Goal: Find specific page/section: Find specific page/section

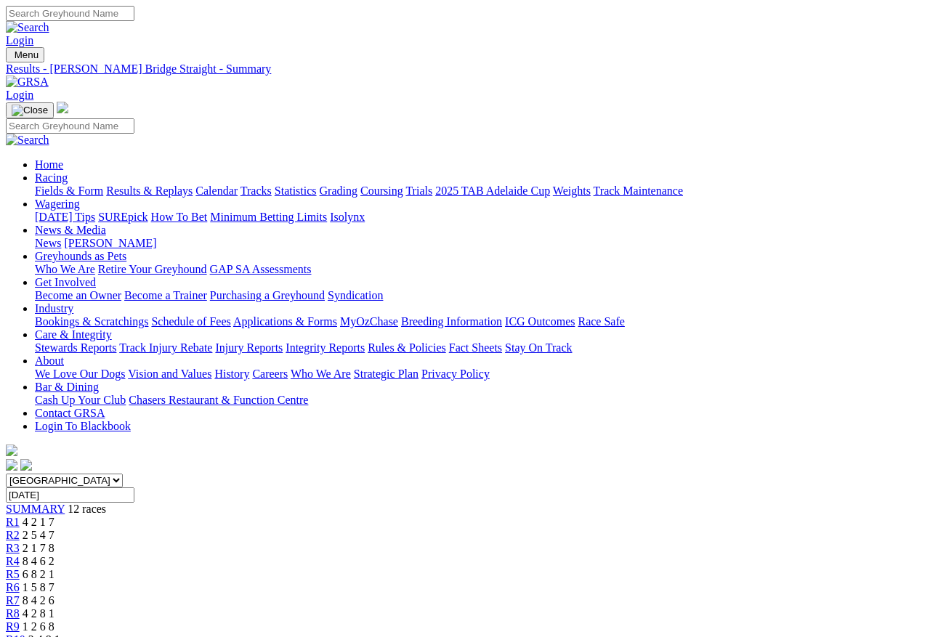
click at [134, 488] on input "Tuesday, 30 Sep 2025" at bounding box center [70, 495] width 129 height 15
type input "[DATE]"
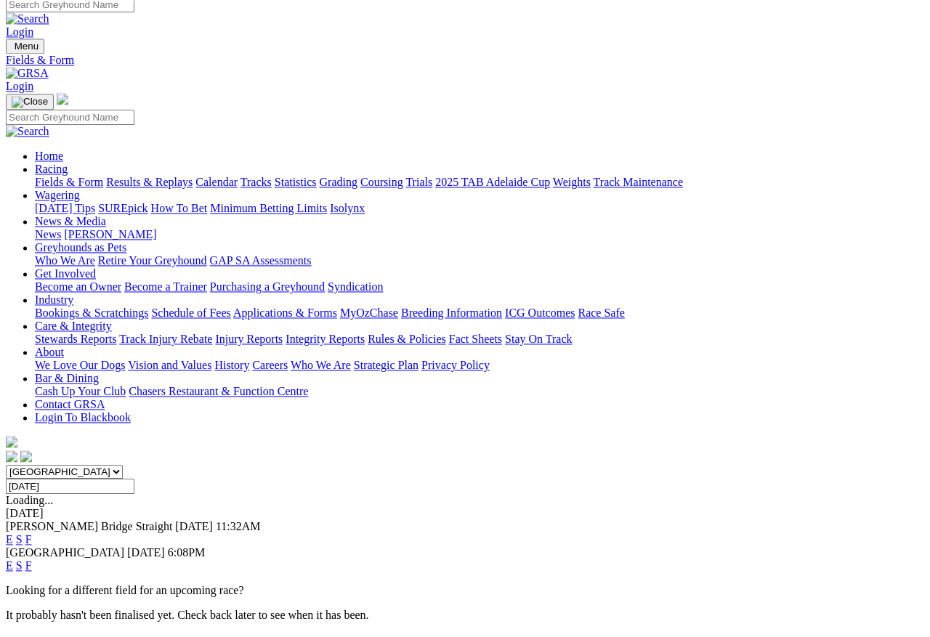
scroll to position [9, 0]
click at [32, 533] on link "F" at bounding box center [28, 539] width 7 height 12
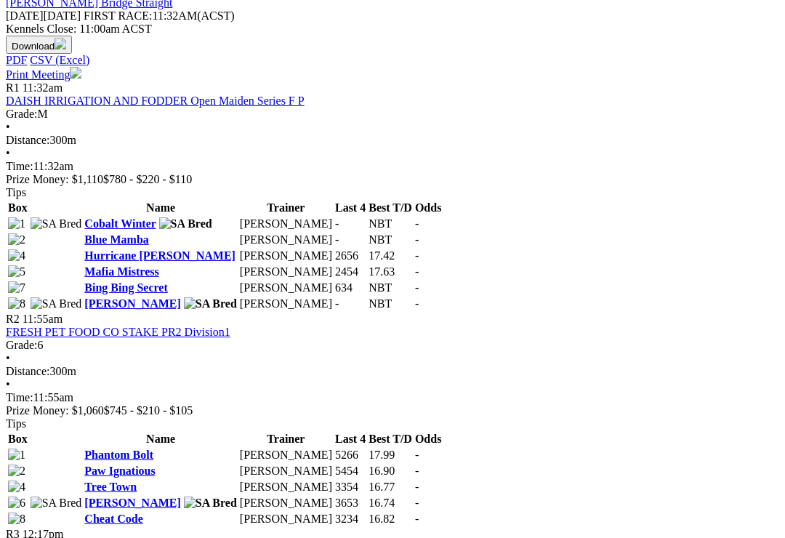
scroll to position [647, 0]
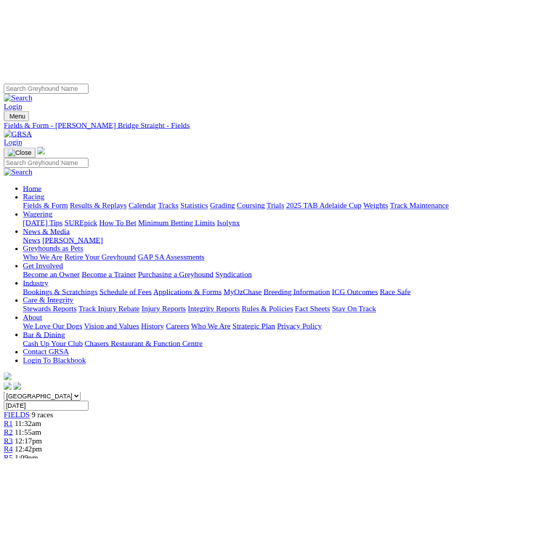
scroll to position [1378, 0]
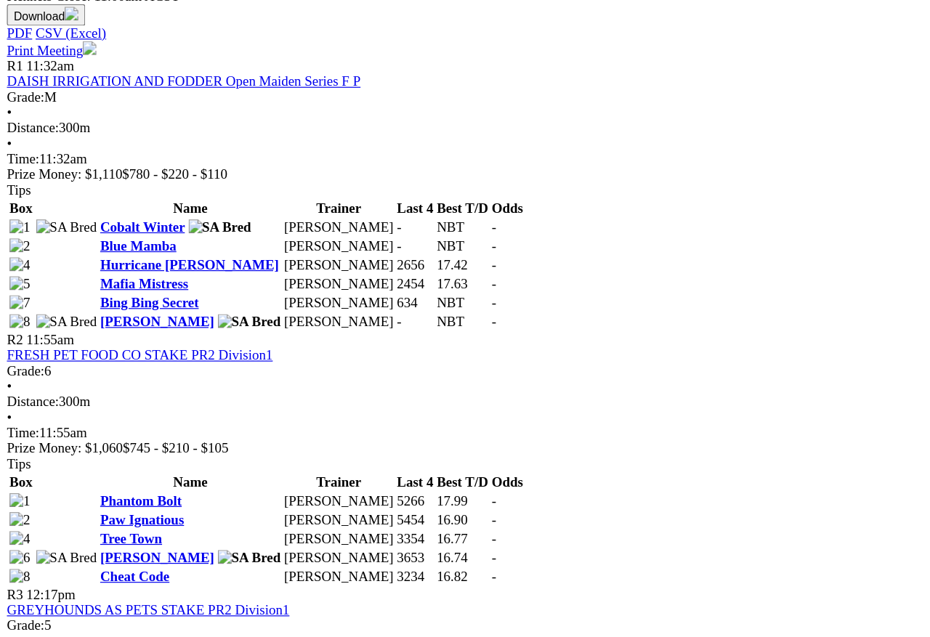
scroll to position [682, 0]
